Goal: Transaction & Acquisition: Purchase product/service

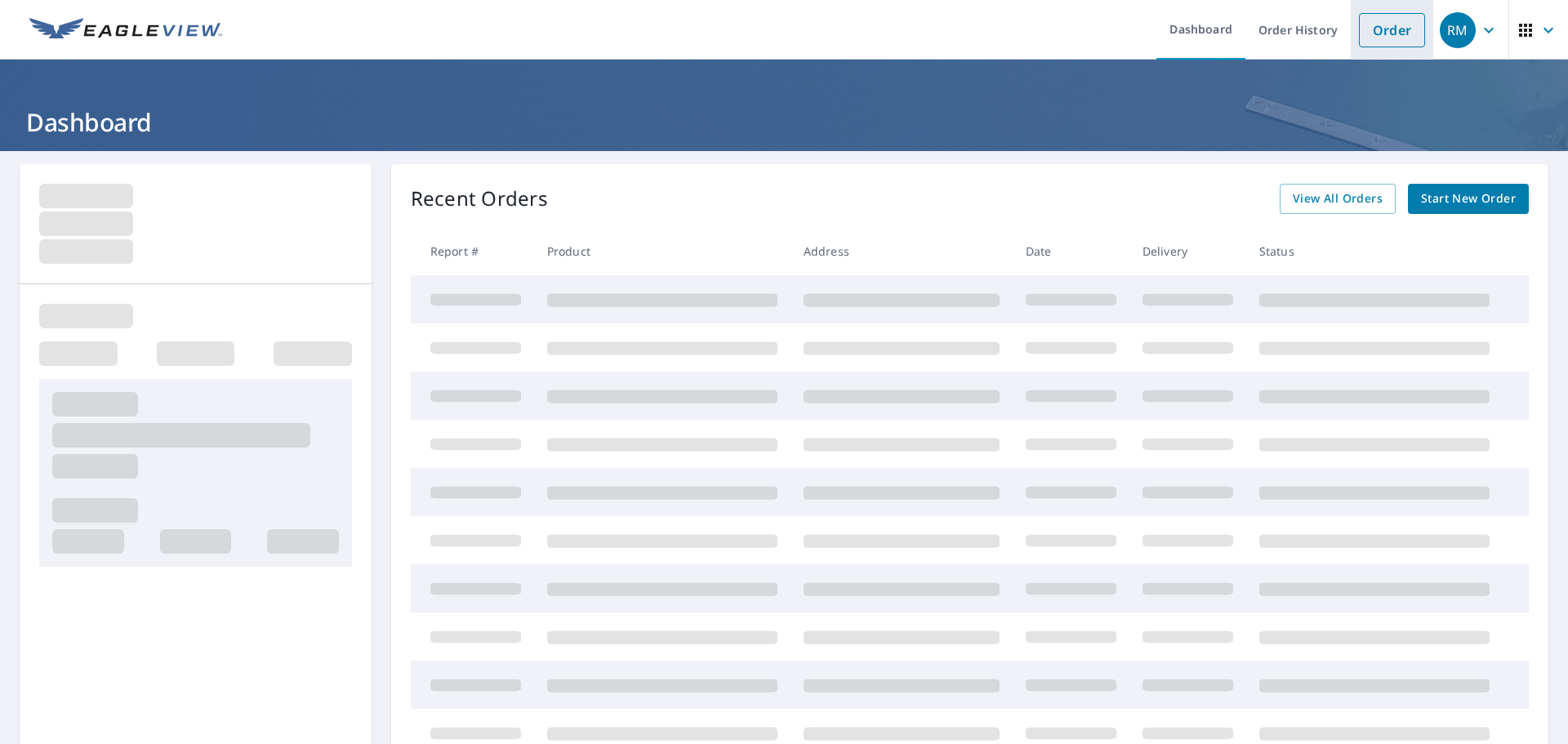
click at [1370, 40] on link "Order" at bounding box center [1392, 29] width 66 height 34
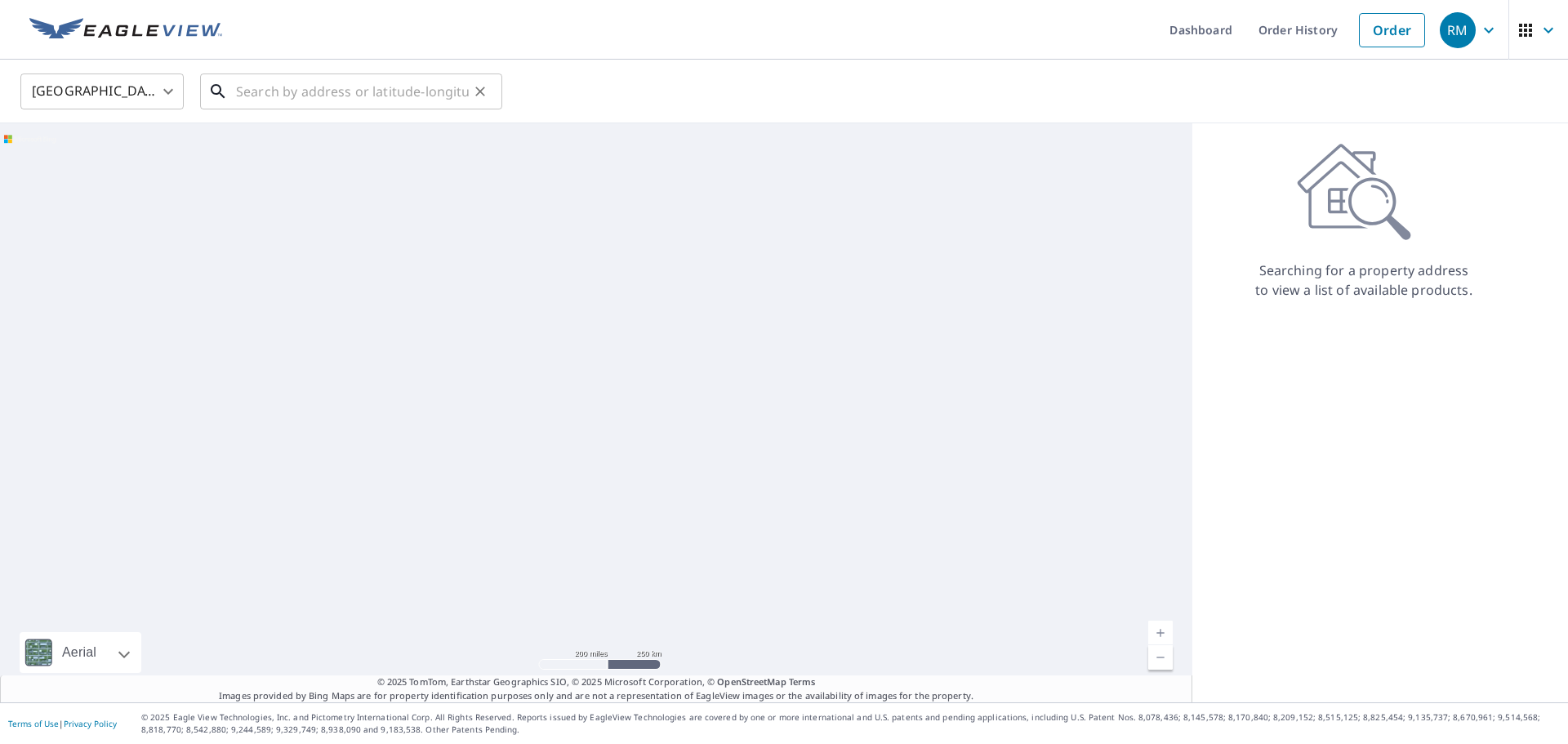
click at [306, 83] on input "text" at bounding box center [352, 92] width 232 height 46
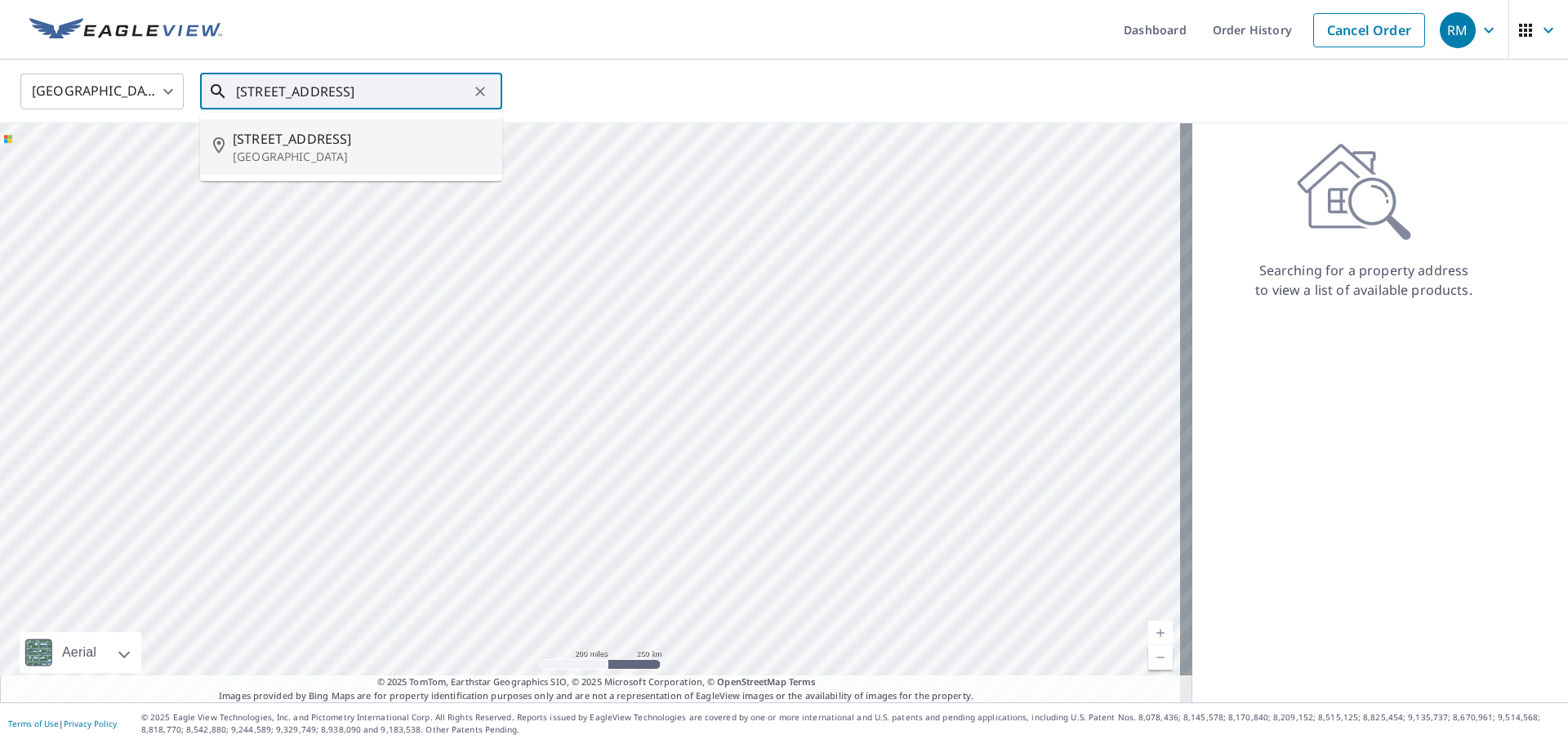
click at [293, 151] on p "[GEOGRAPHIC_DATA]" at bounding box center [360, 157] width 256 height 17
type input "[STREET_ADDRESS]"
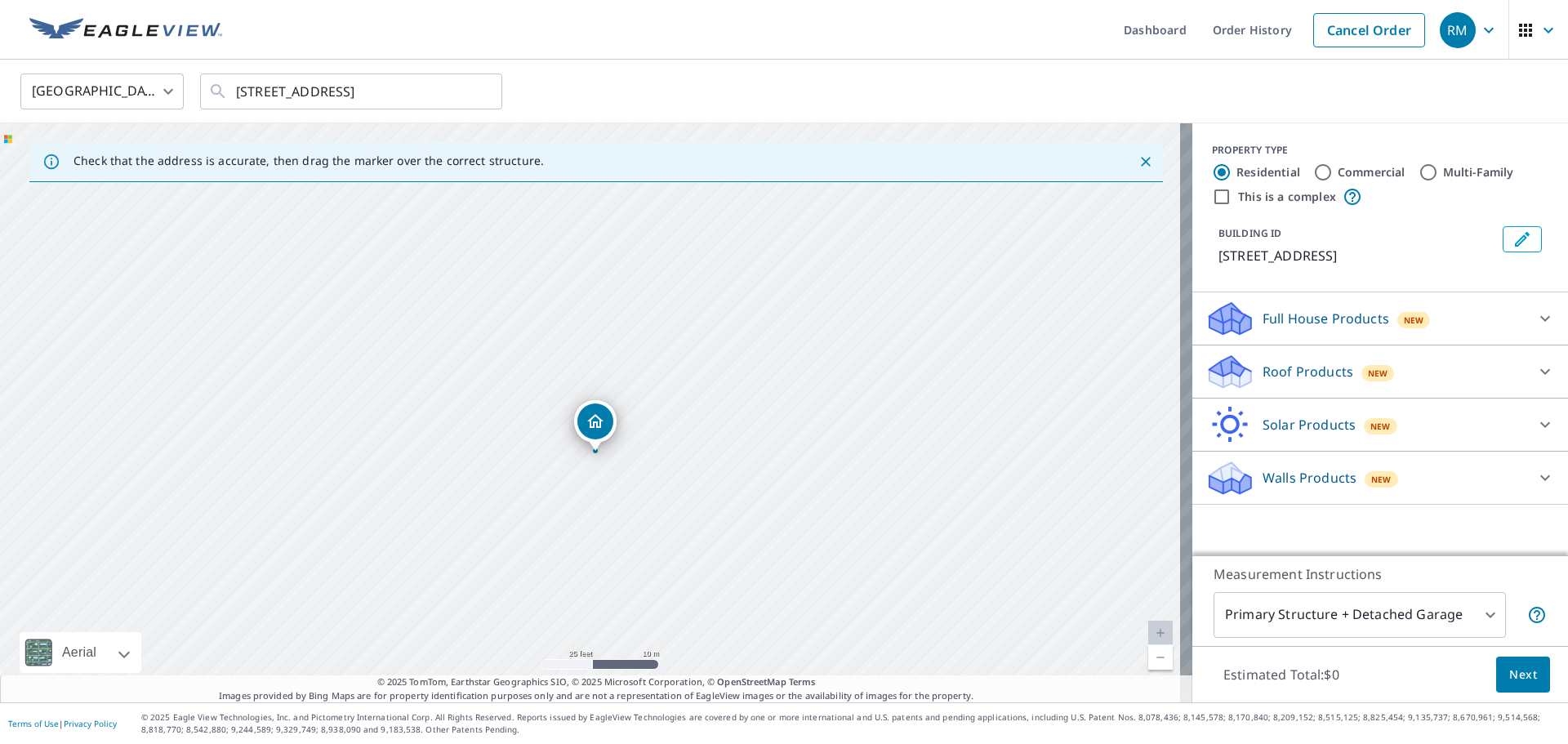
drag, startPoint x: 650, startPoint y: 398, endPoint x: 647, endPoint y: 459, distance: 61.1
click at [649, 459] on div "[STREET_ADDRESS]" at bounding box center [596, 412] width 1192 height 579
drag, startPoint x: 598, startPoint y: 434, endPoint x: 604, endPoint y: 424, distance: 11.7
click at [1301, 331] on div "Full House Products New" at bounding box center [1365, 319] width 320 height 39
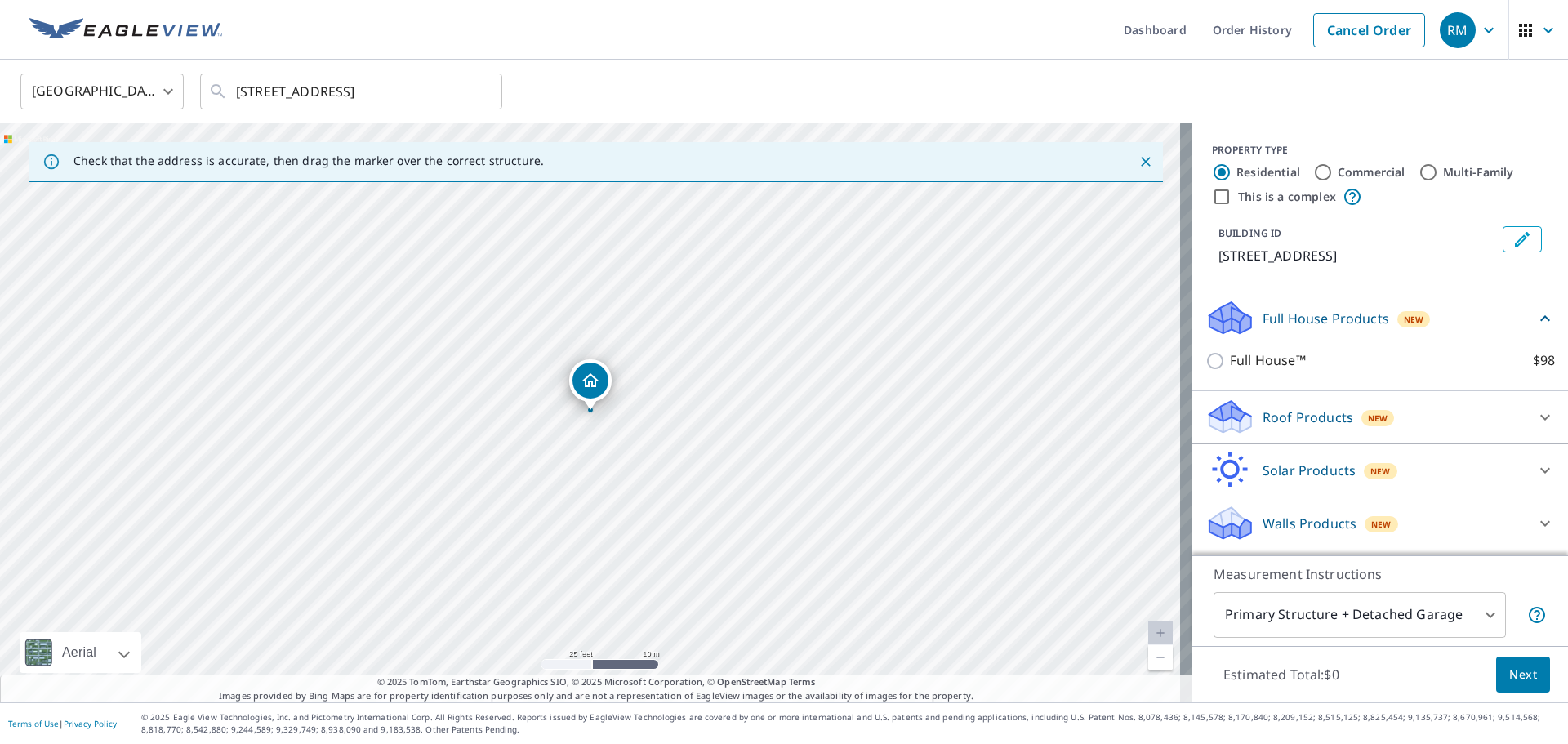
click at [1279, 315] on p "Full House Products" at bounding box center [1325, 318] width 127 height 19
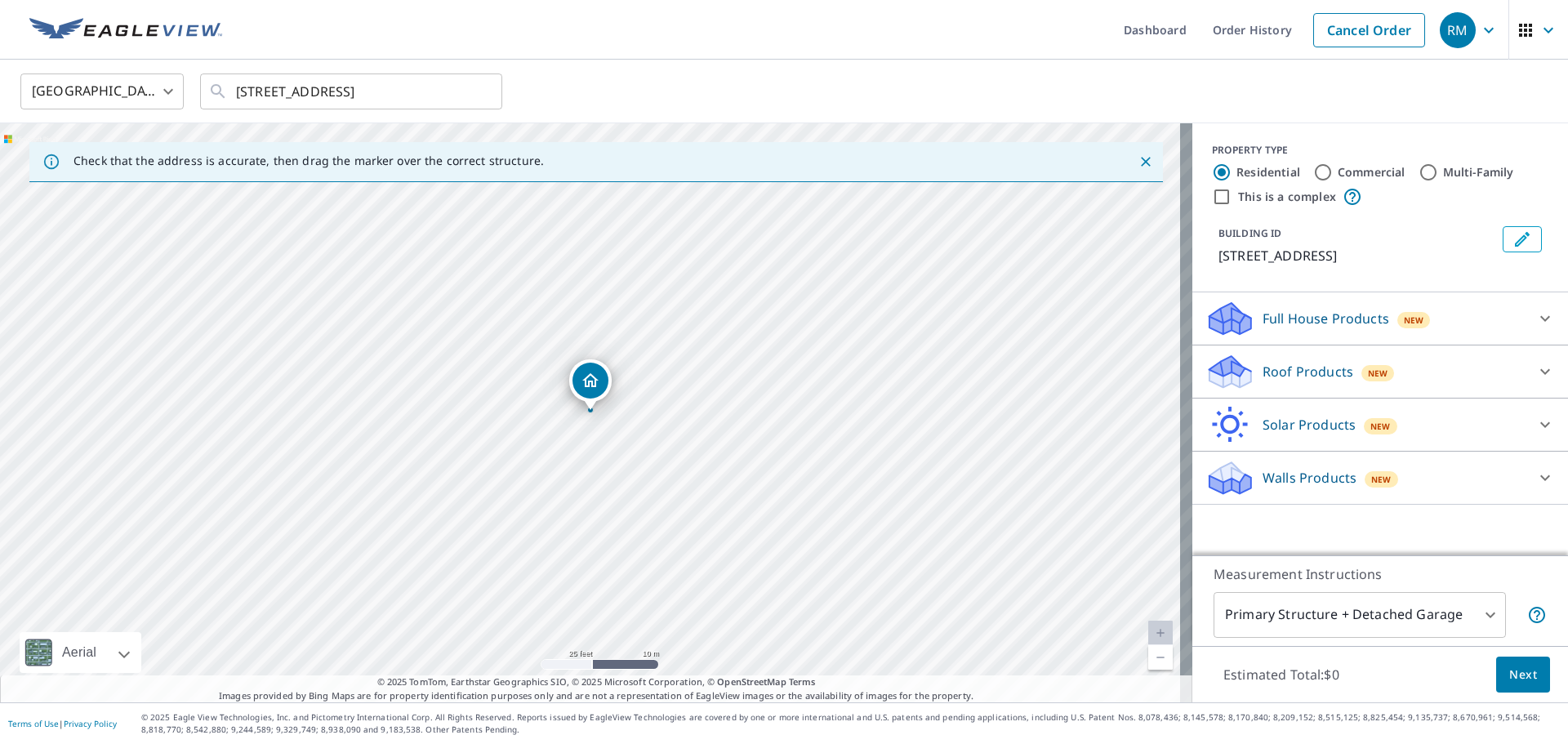
click at [1263, 367] on p "Roof Products" at bounding box center [1307, 371] width 91 height 19
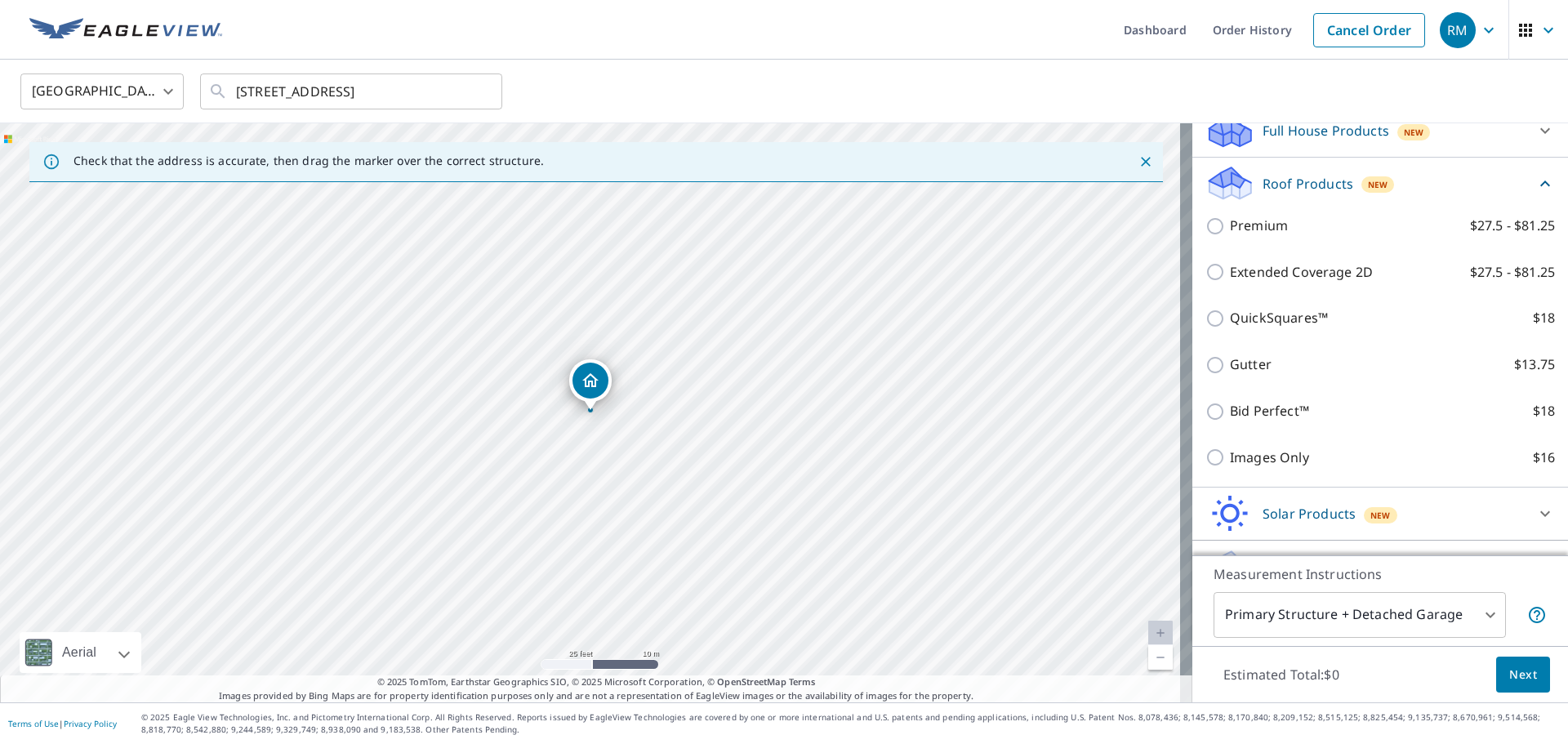
scroll to position [246, 0]
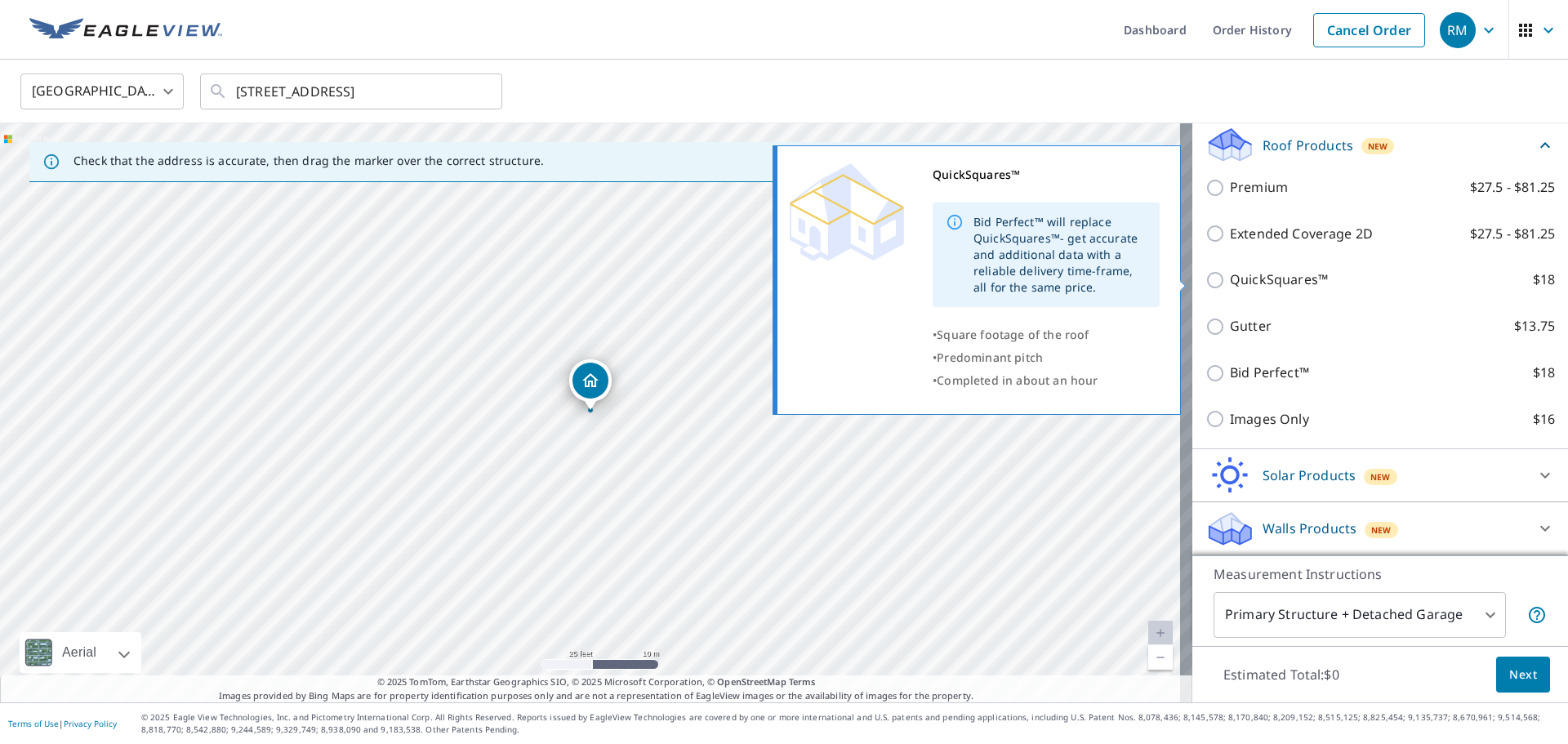
click at [1236, 282] on p "QuickSquares™" at bounding box center [1279, 279] width 98 height 20
click at [1230, 282] on input "QuickSquares™ $18" at bounding box center [1217, 279] width 25 height 19
checkbox input "true"
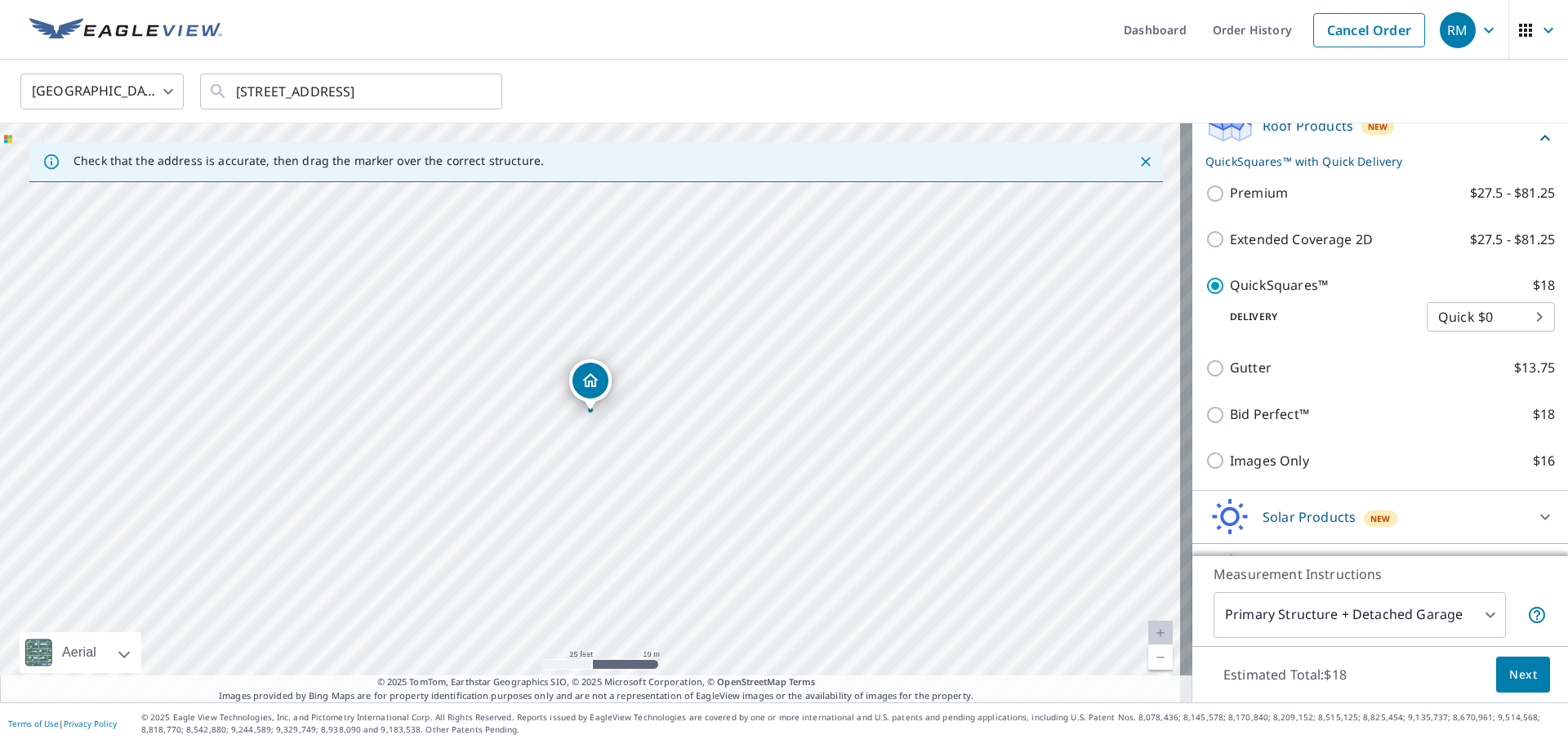
click at [1522, 673] on span "Next" at bounding box center [1523, 675] width 28 height 20
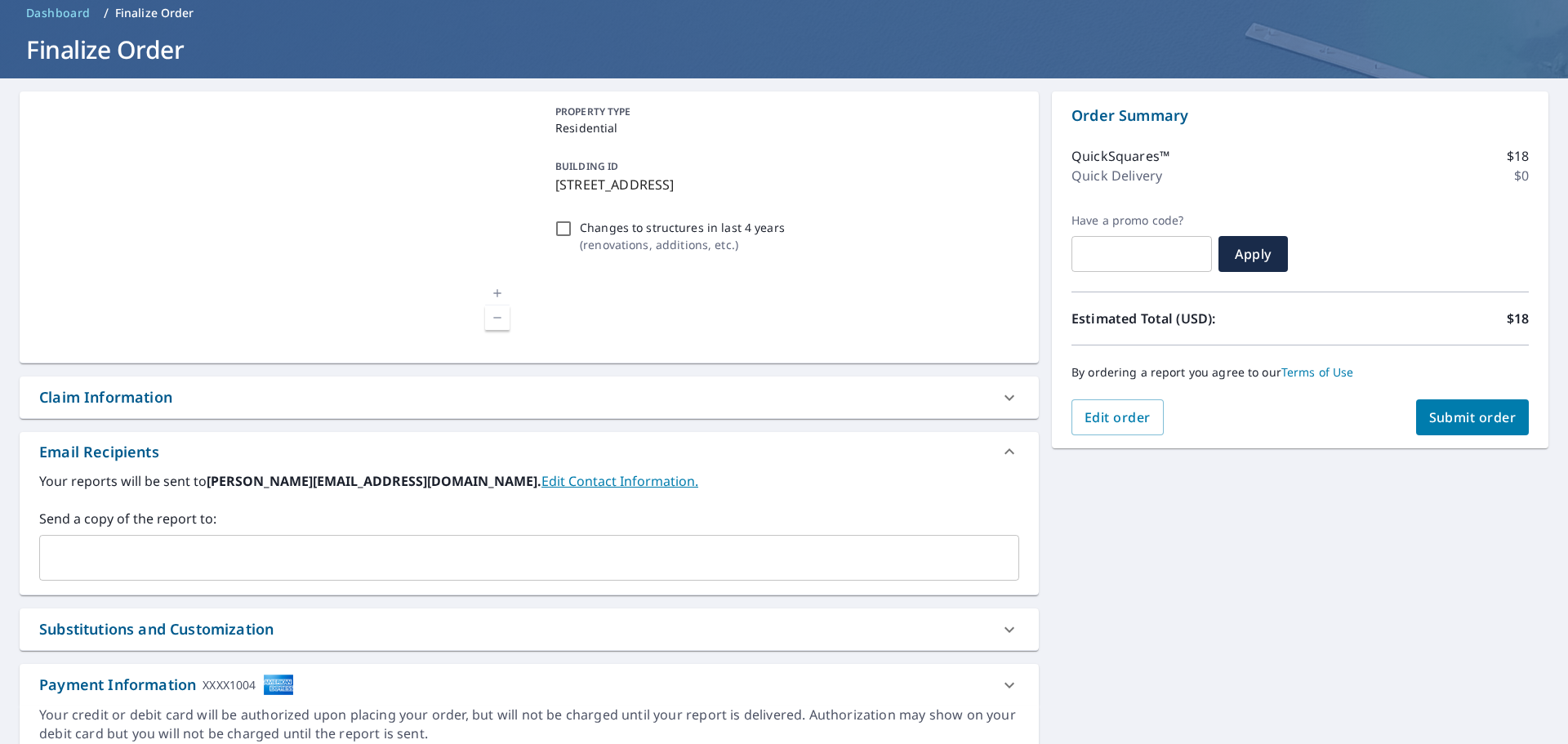
scroll to position [141, 0]
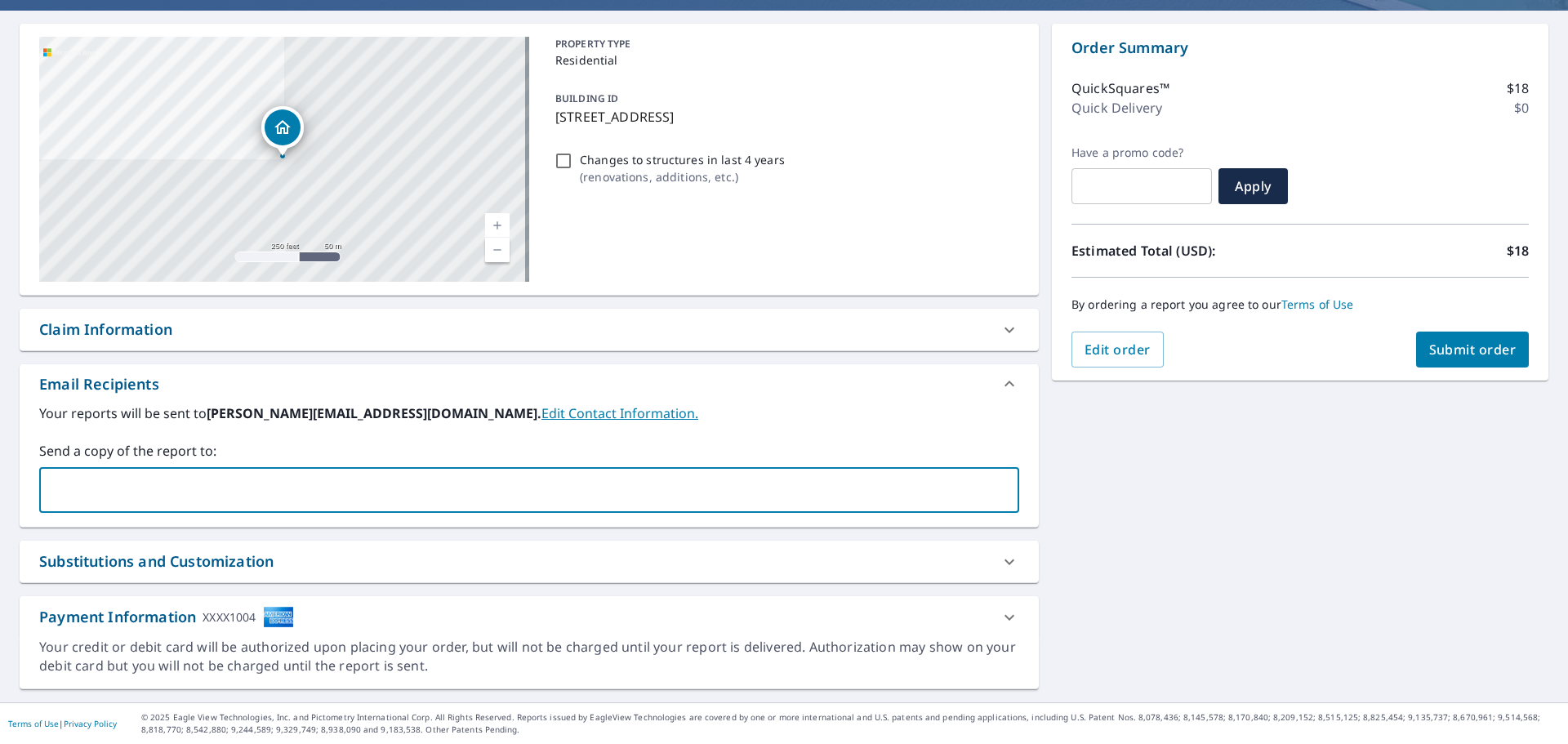
click at [247, 484] on input "text" at bounding box center [517, 490] width 941 height 31
type input "[PERSON_NAME][EMAIL_ADDRESS][DOMAIN_NAME]"
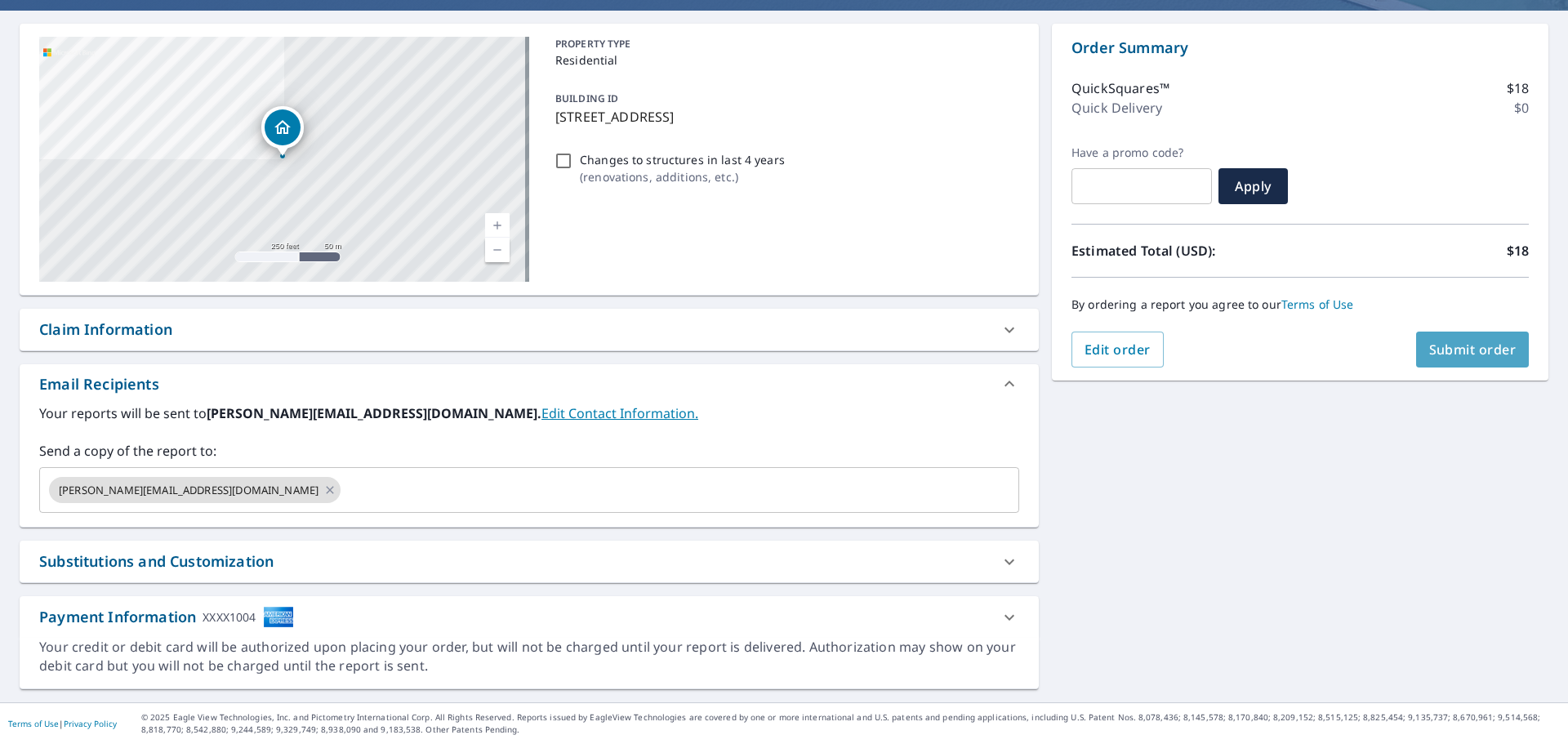
click at [1434, 344] on span "Submit order" at bounding box center [1472, 350] width 87 height 18
checkbox input "true"
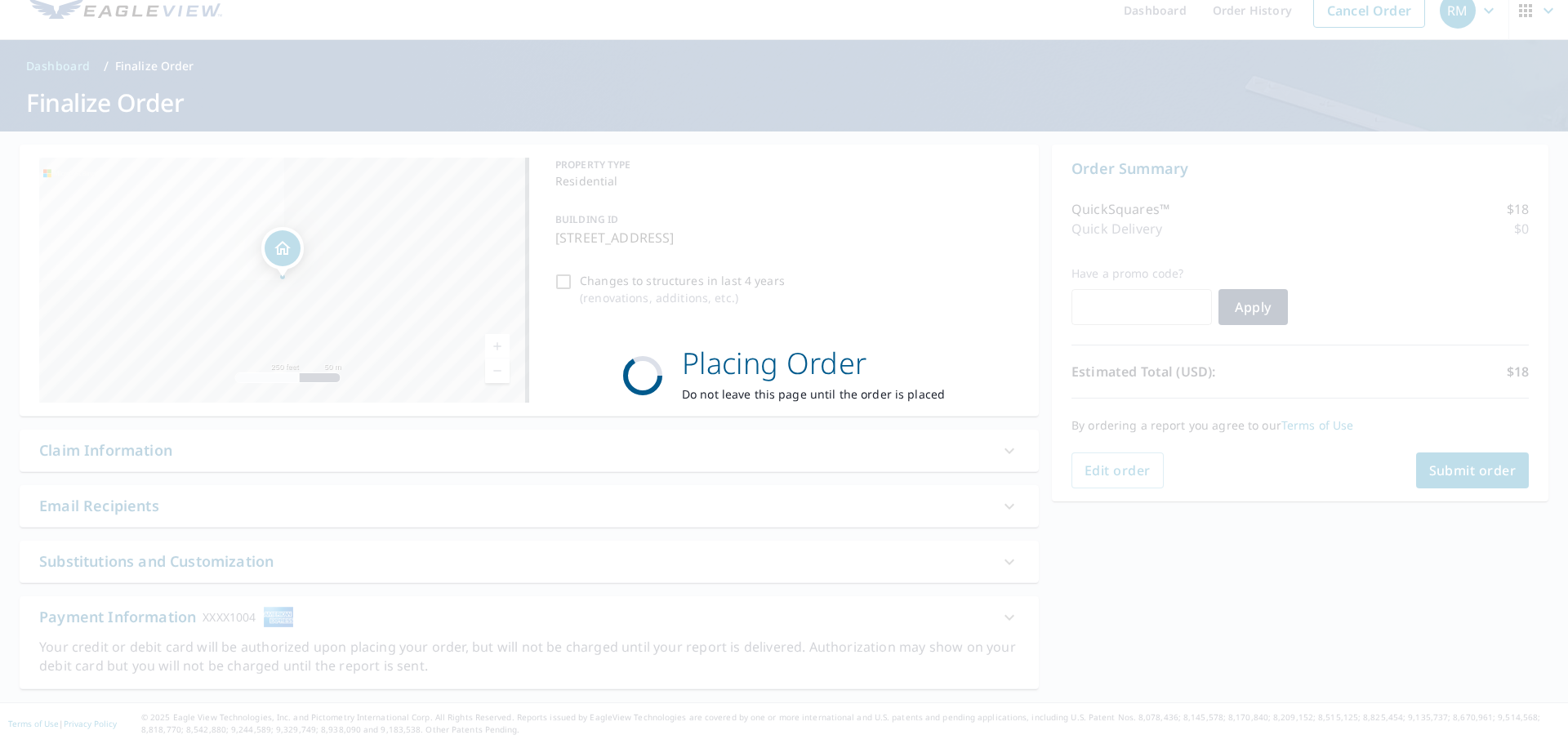
scroll to position [19, 0]
